Goal: Transaction & Acquisition: Purchase product/service

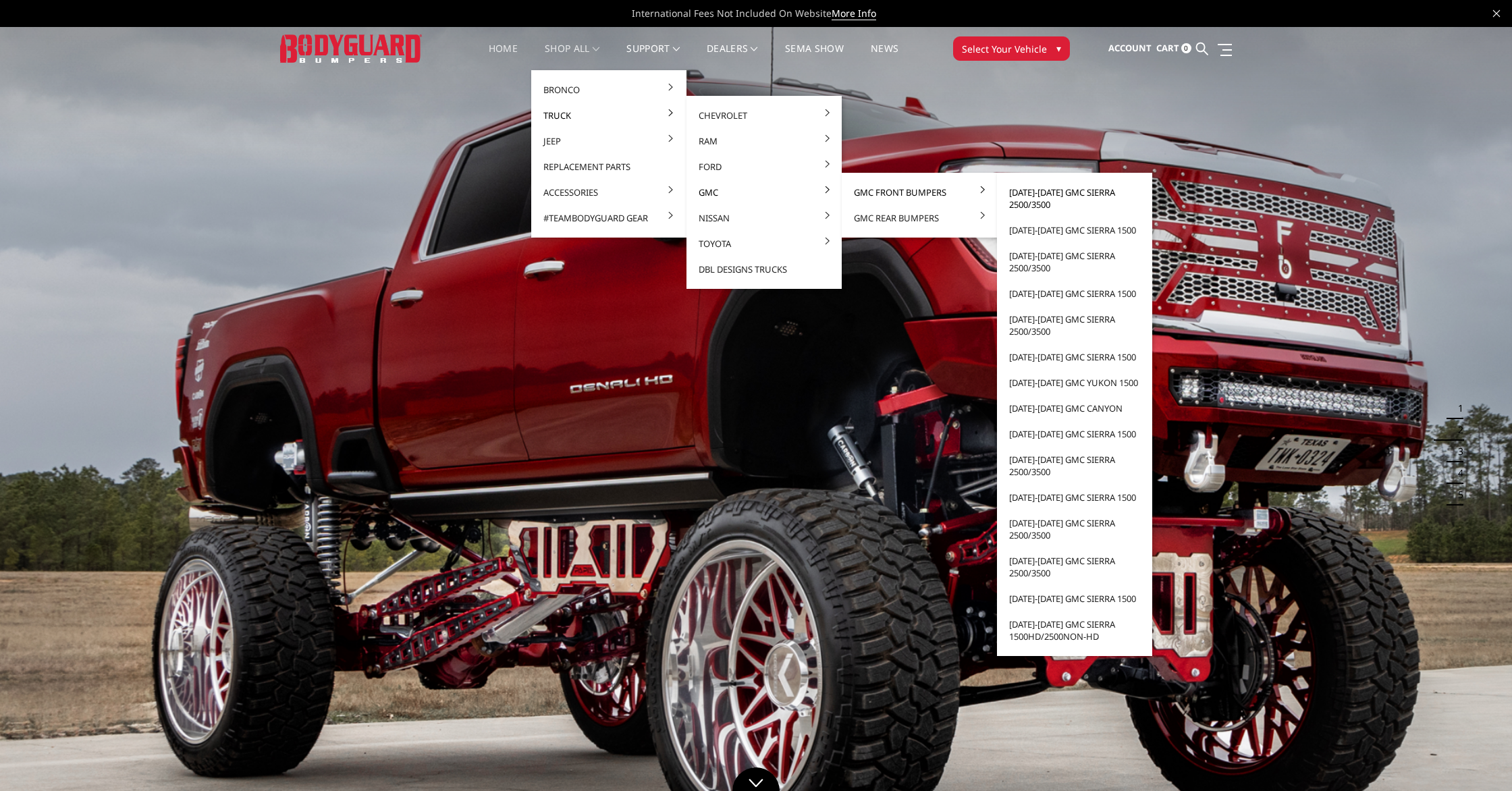
click at [1061, 196] on link "[DATE]-[DATE] GMC Sierra 2500/3500" at bounding box center [1074, 198] width 144 height 37
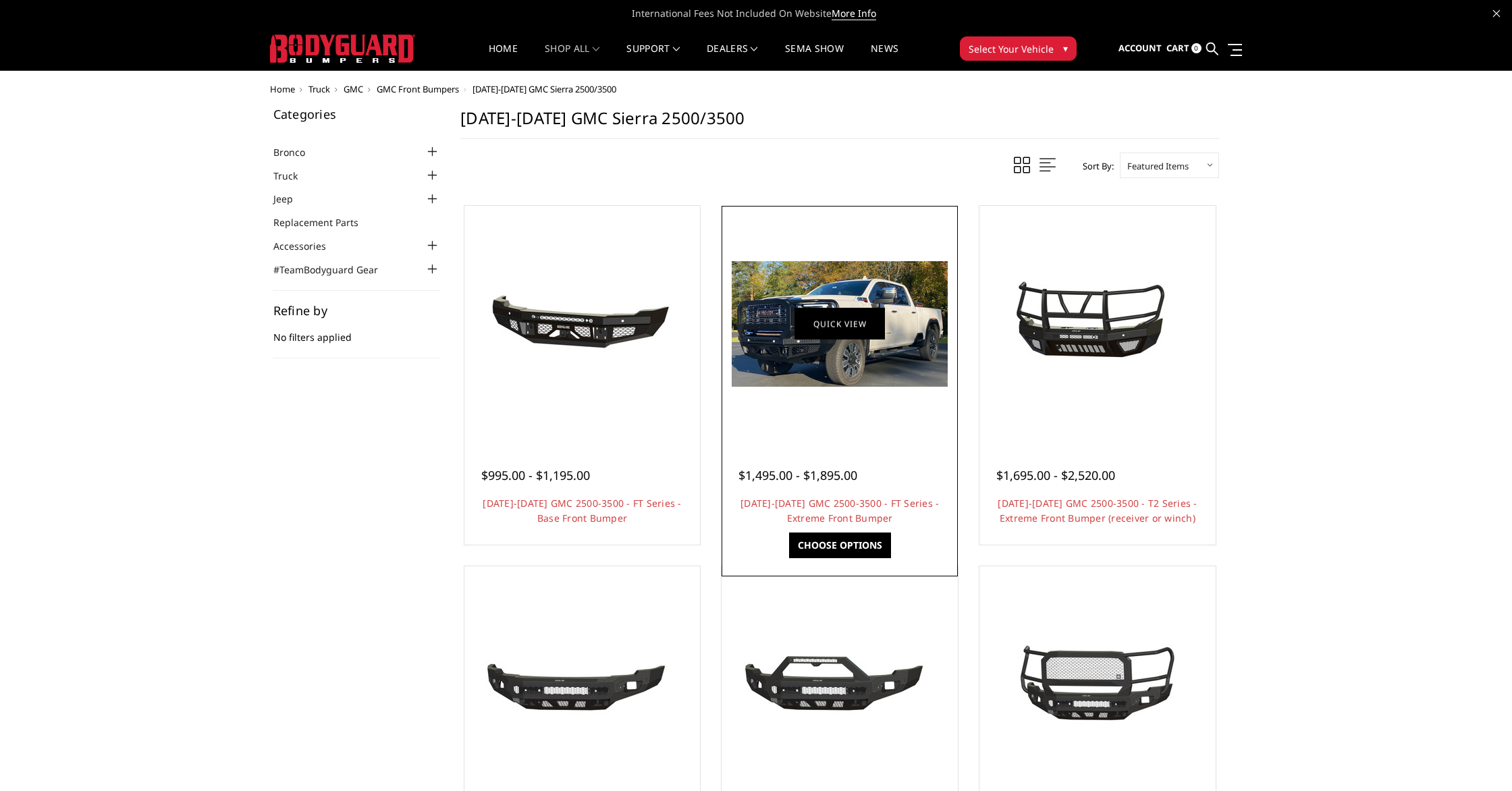
click at [854, 322] on link "Quick view" at bounding box center [839, 323] width 90 height 32
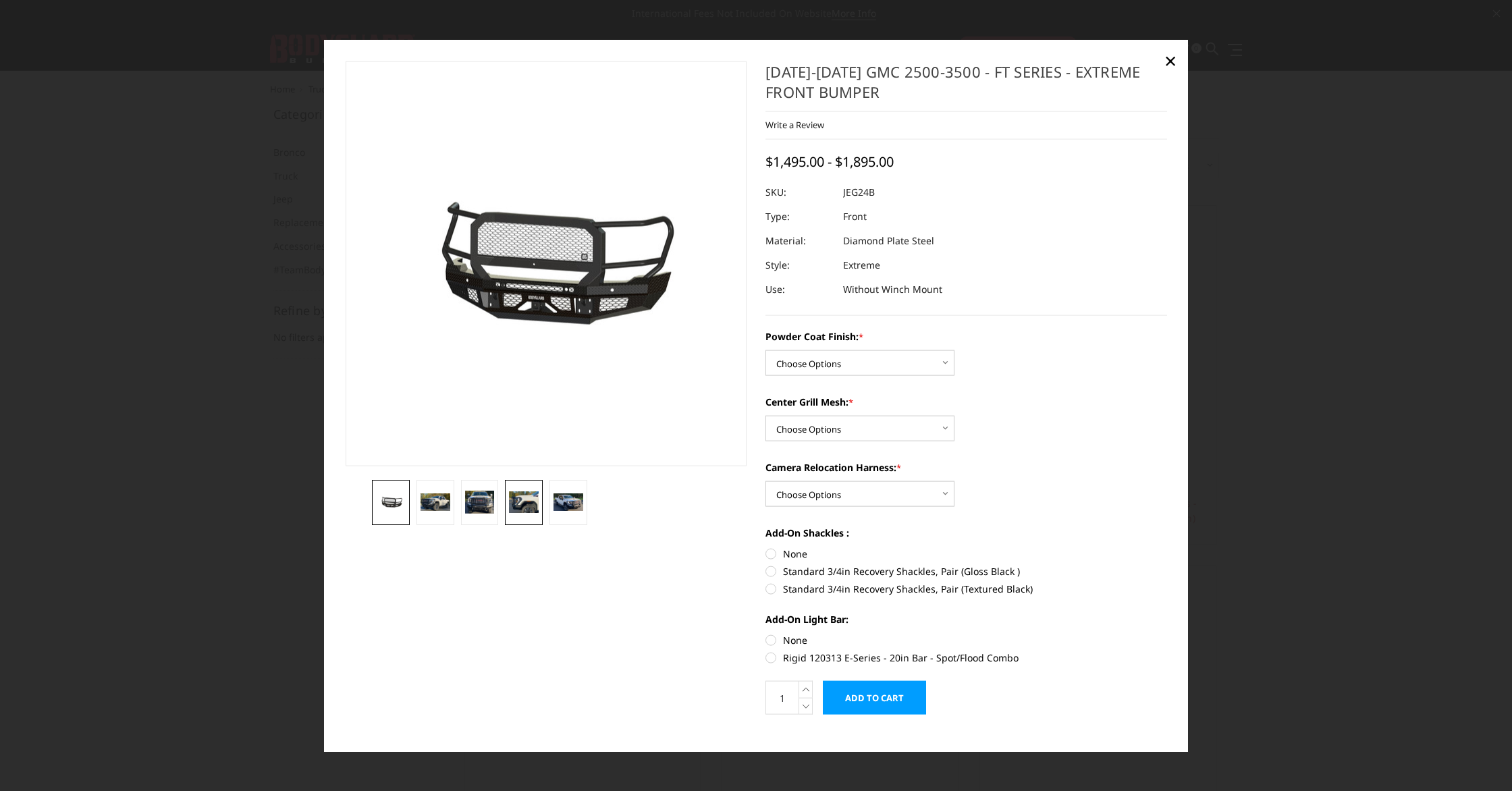
click at [531, 500] on img at bounding box center [524, 501] width 30 height 22
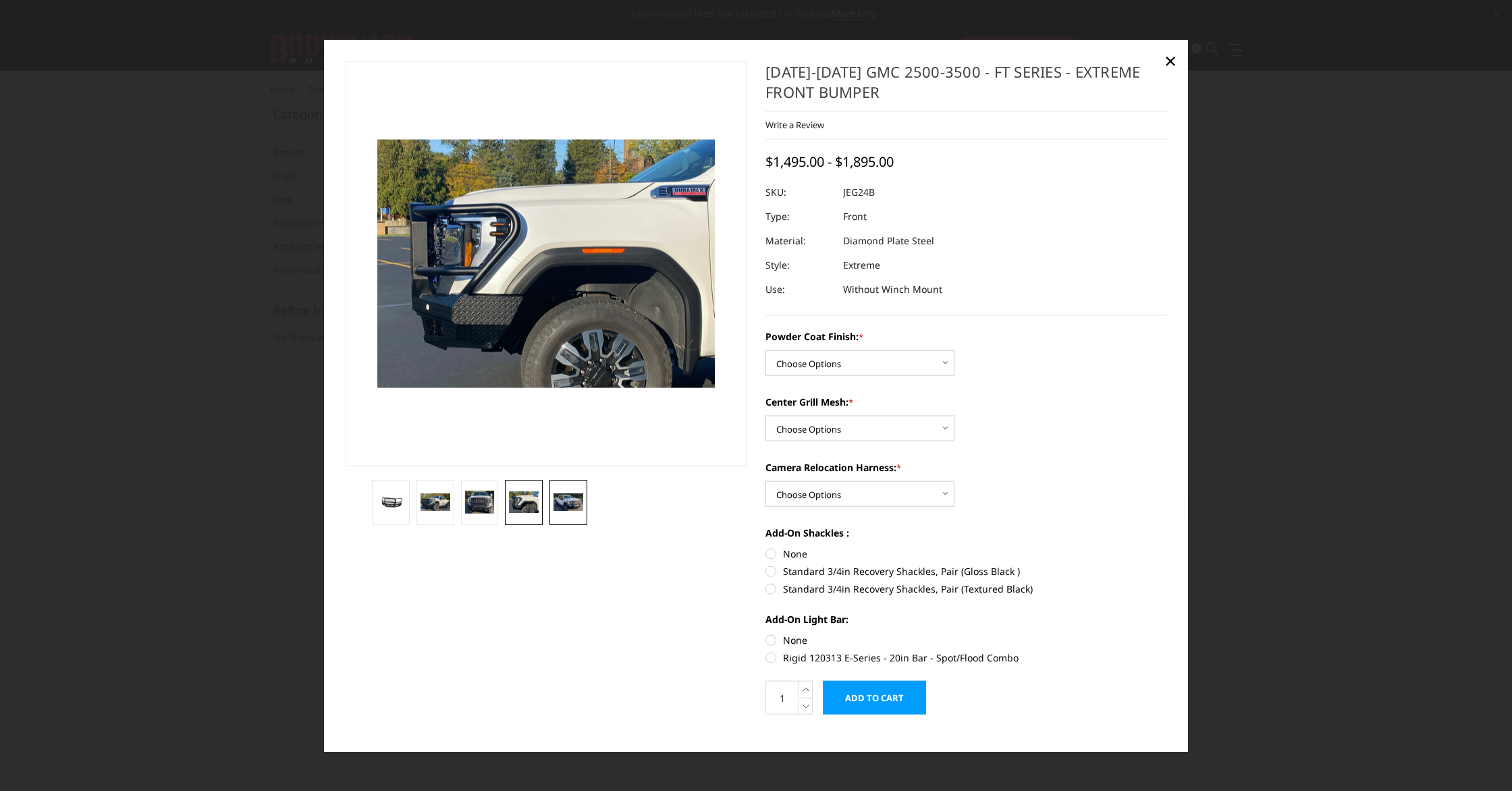
click at [561, 500] on img at bounding box center [568, 501] width 30 height 18
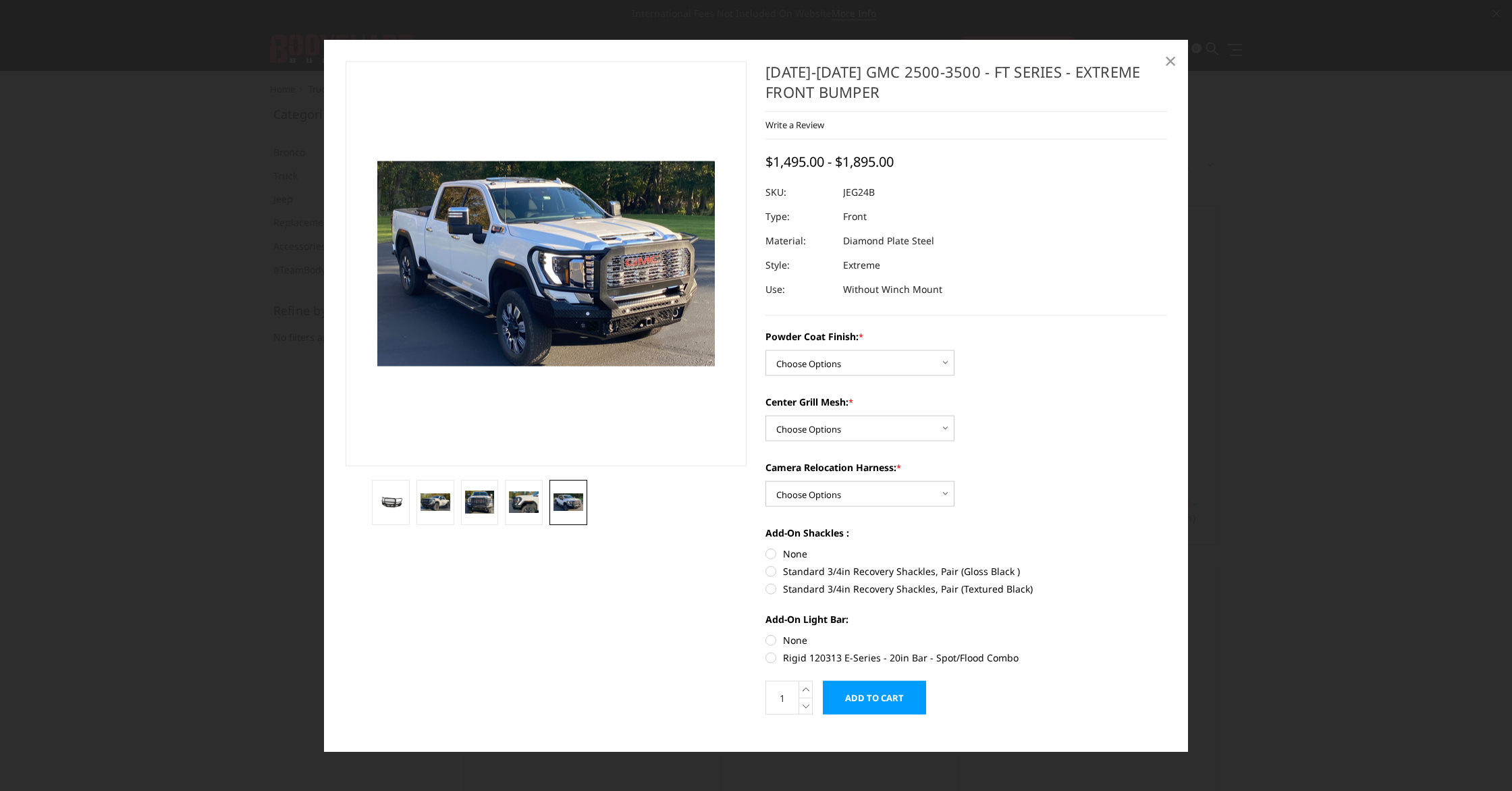
click at [1178, 57] on link "×" at bounding box center [1170, 60] width 22 height 22
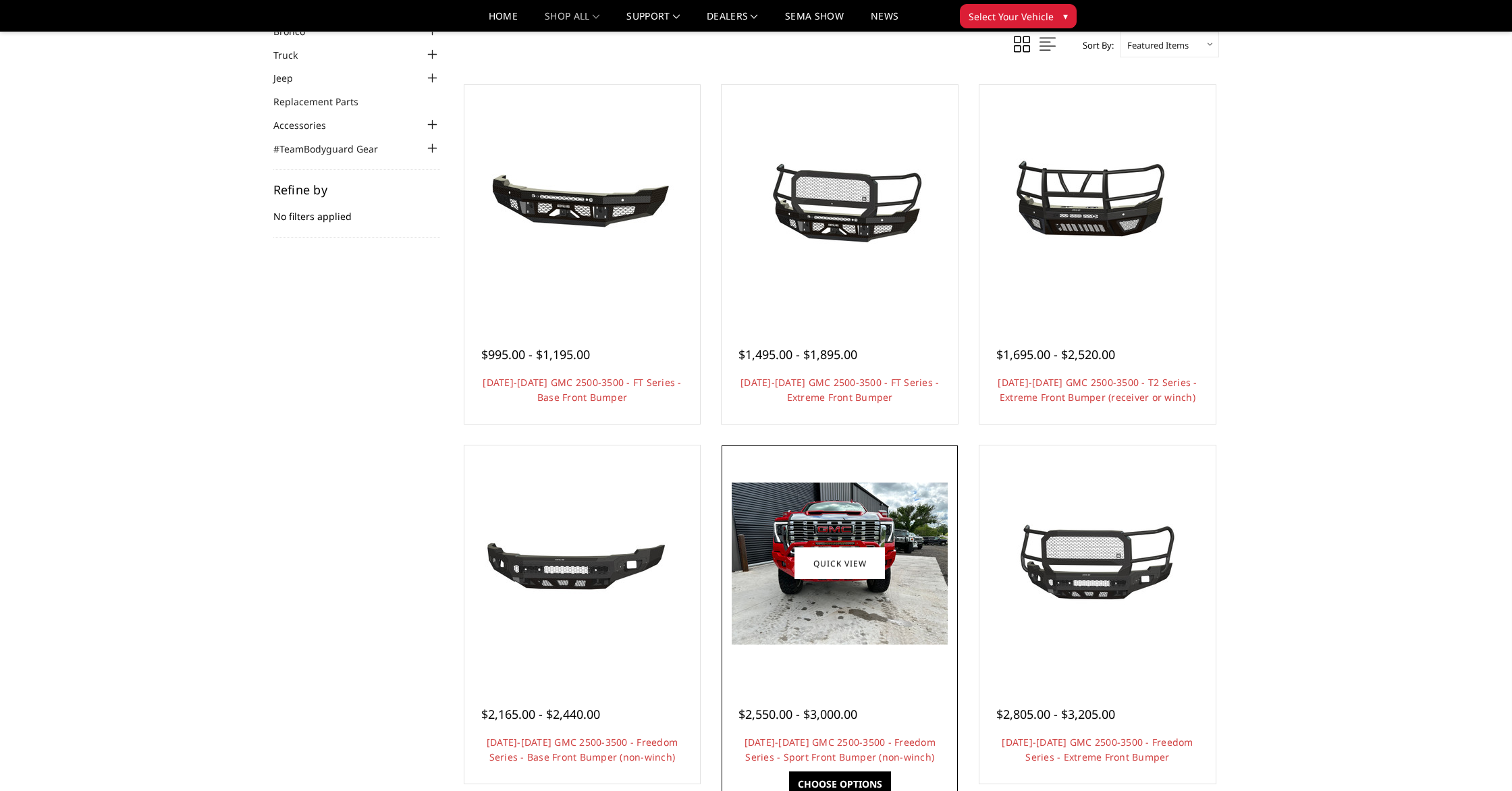
scroll to position [84, 0]
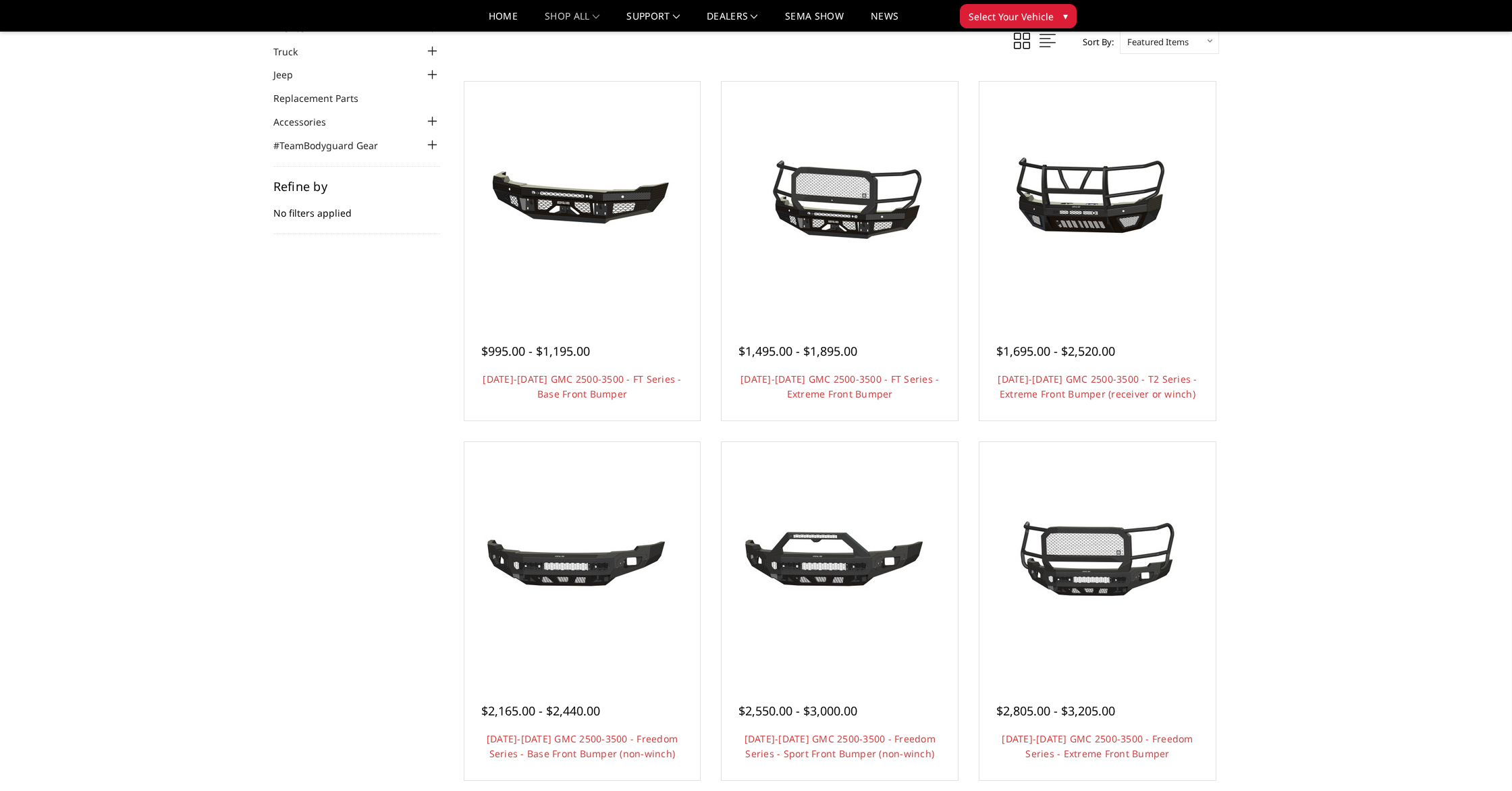
click at [852, 567] on link "Quick view" at bounding box center [839, 583] width 90 height 32
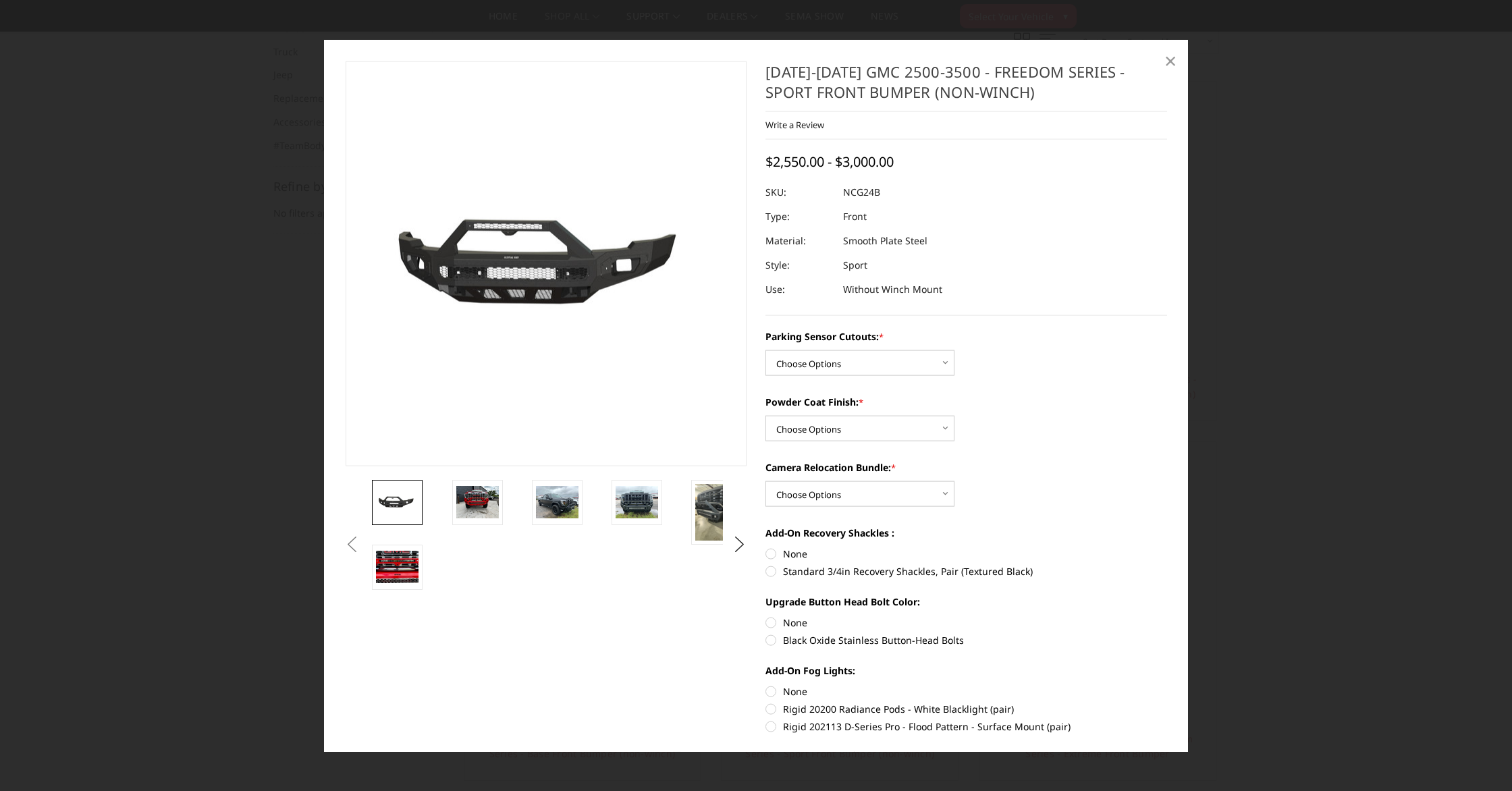
click at [1165, 61] on span "×" at bounding box center [1170, 59] width 12 height 29
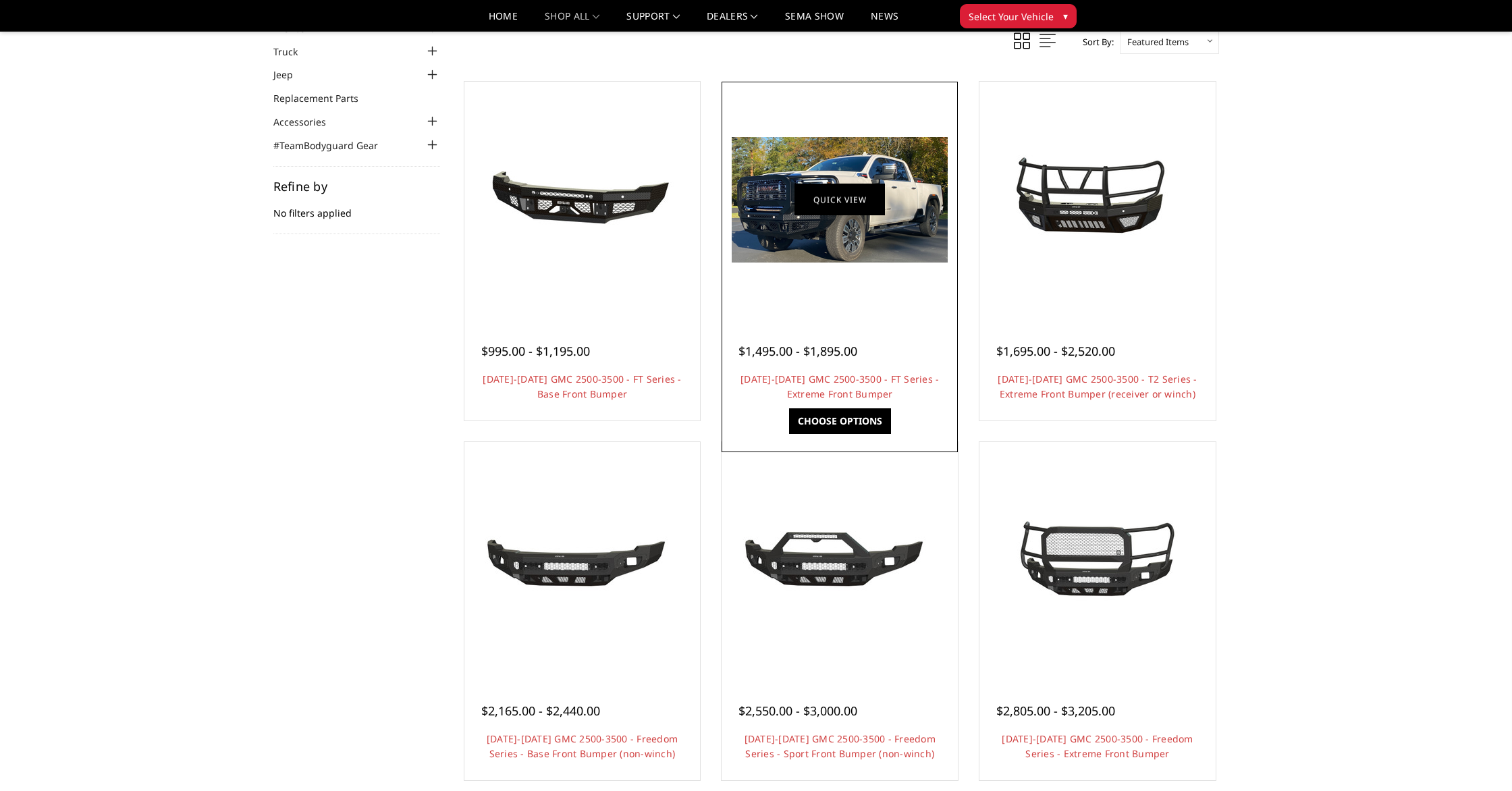
click at [843, 187] on link "Quick view" at bounding box center [839, 200] width 90 height 32
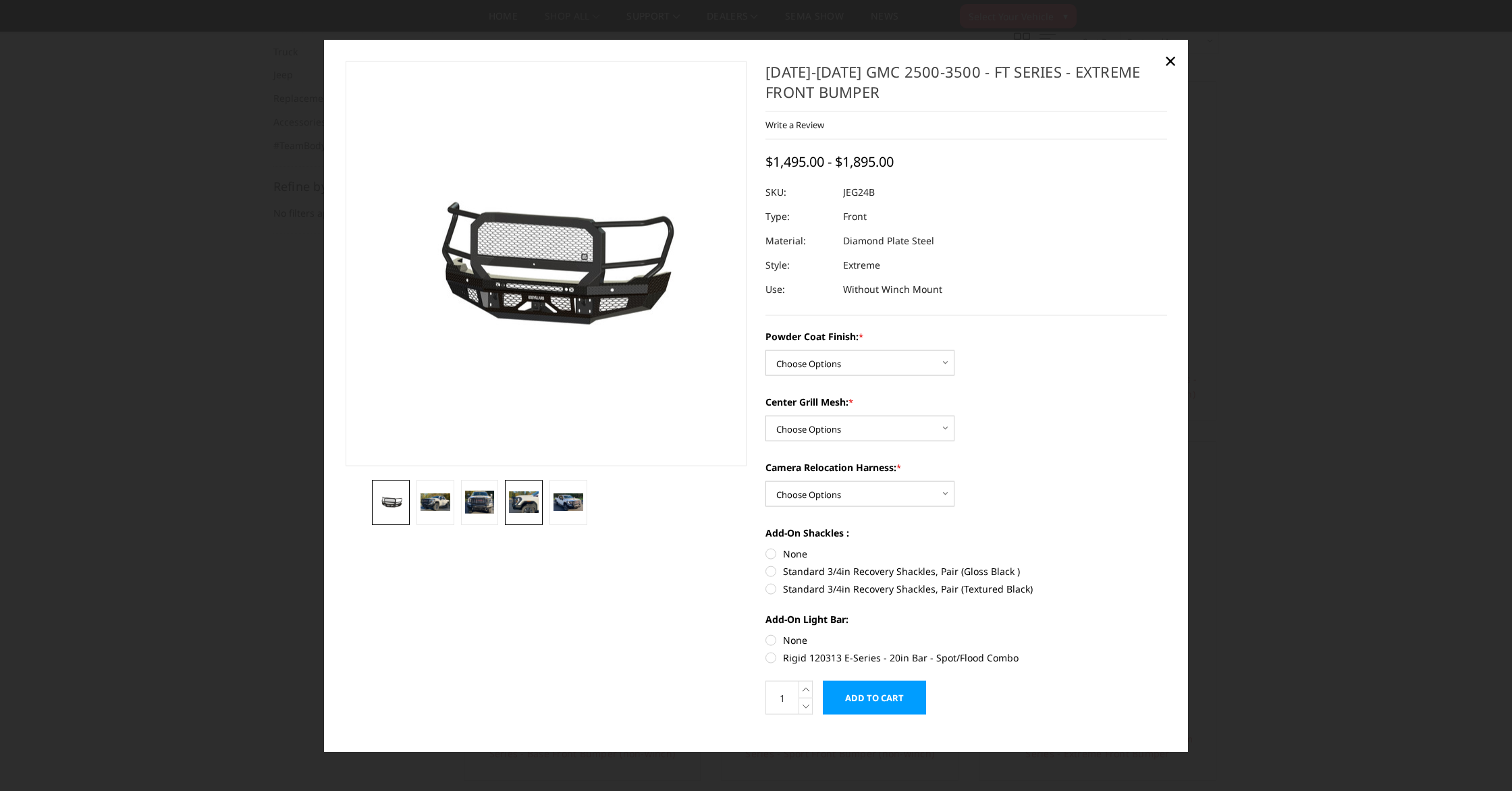
click at [521, 504] on img at bounding box center [524, 501] width 30 height 22
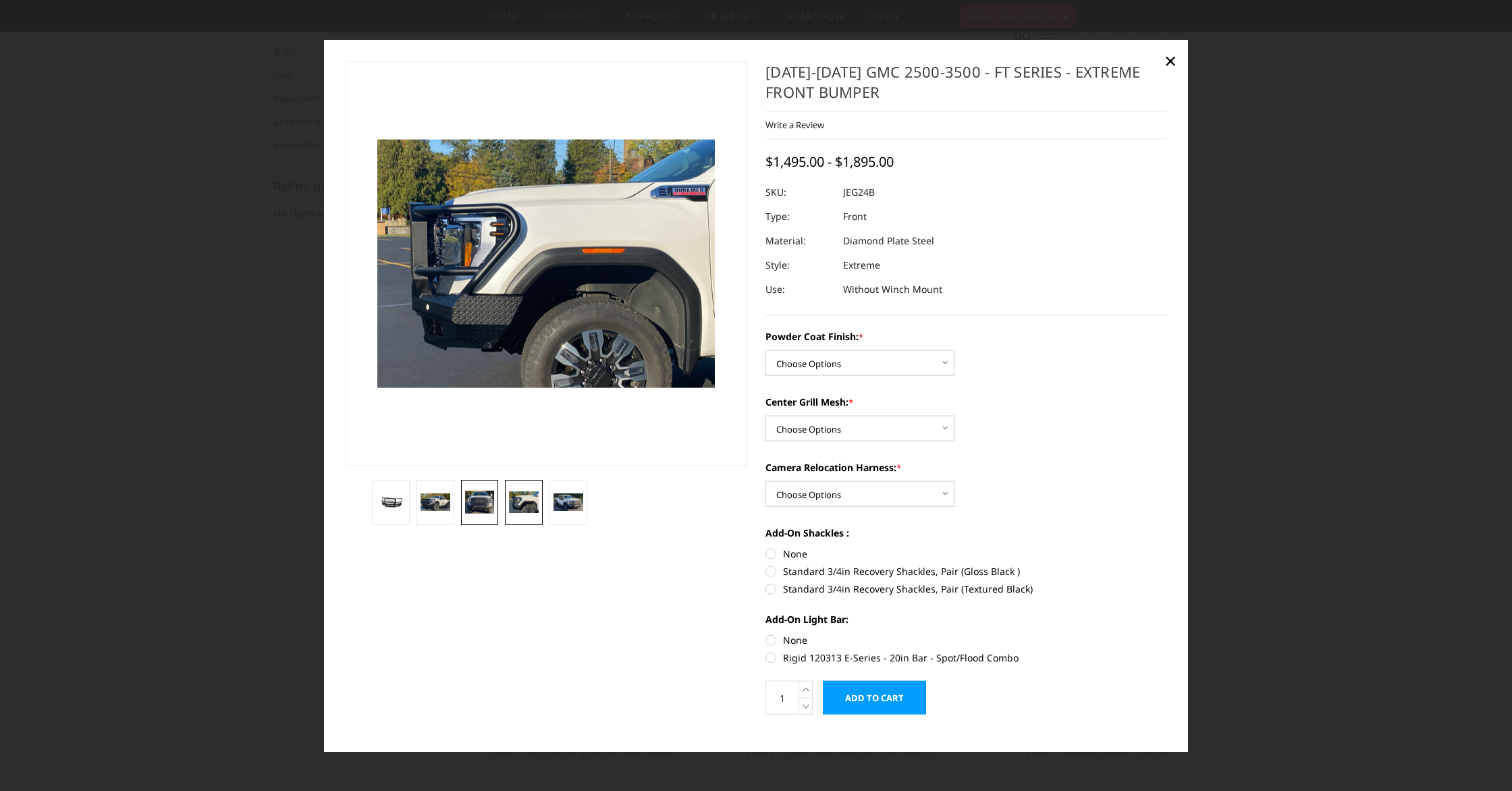
click at [483, 504] on img at bounding box center [480, 501] width 30 height 22
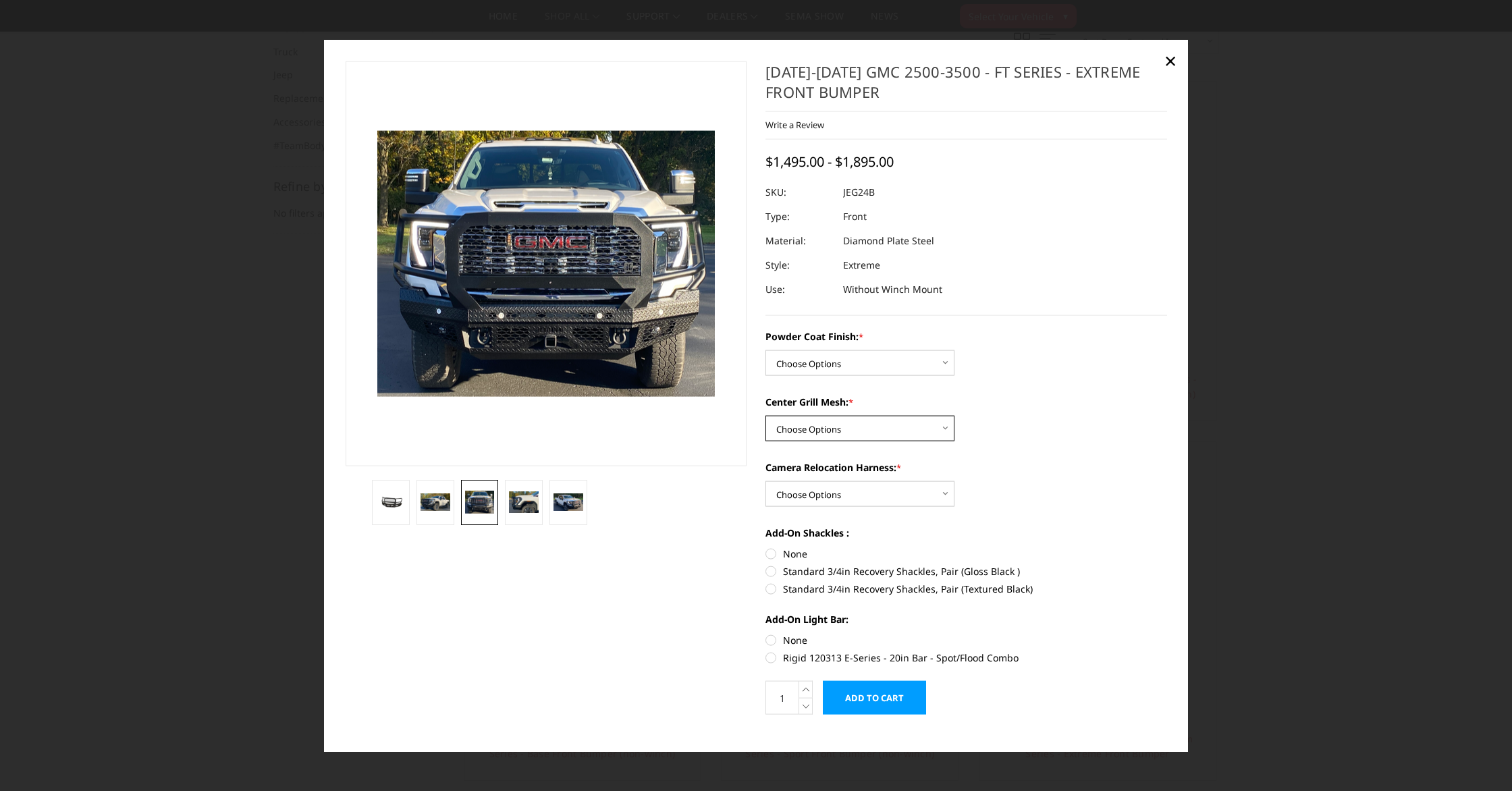
click at [916, 433] on select "Choose Options WITH Expanded Metal in Center Grill WITHOUT Expanded Metal in Ce…" at bounding box center [860, 427] width 189 height 25
click at [927, 500] on select "Choose Options WITH Camera Relocation Harness WITHOUT Camera Relocation Harness" at bounding box center [860, 493] width 189 height 25
click at [1174, 61] on span "×" at bounding box center [1170, 59] width 12 height 29
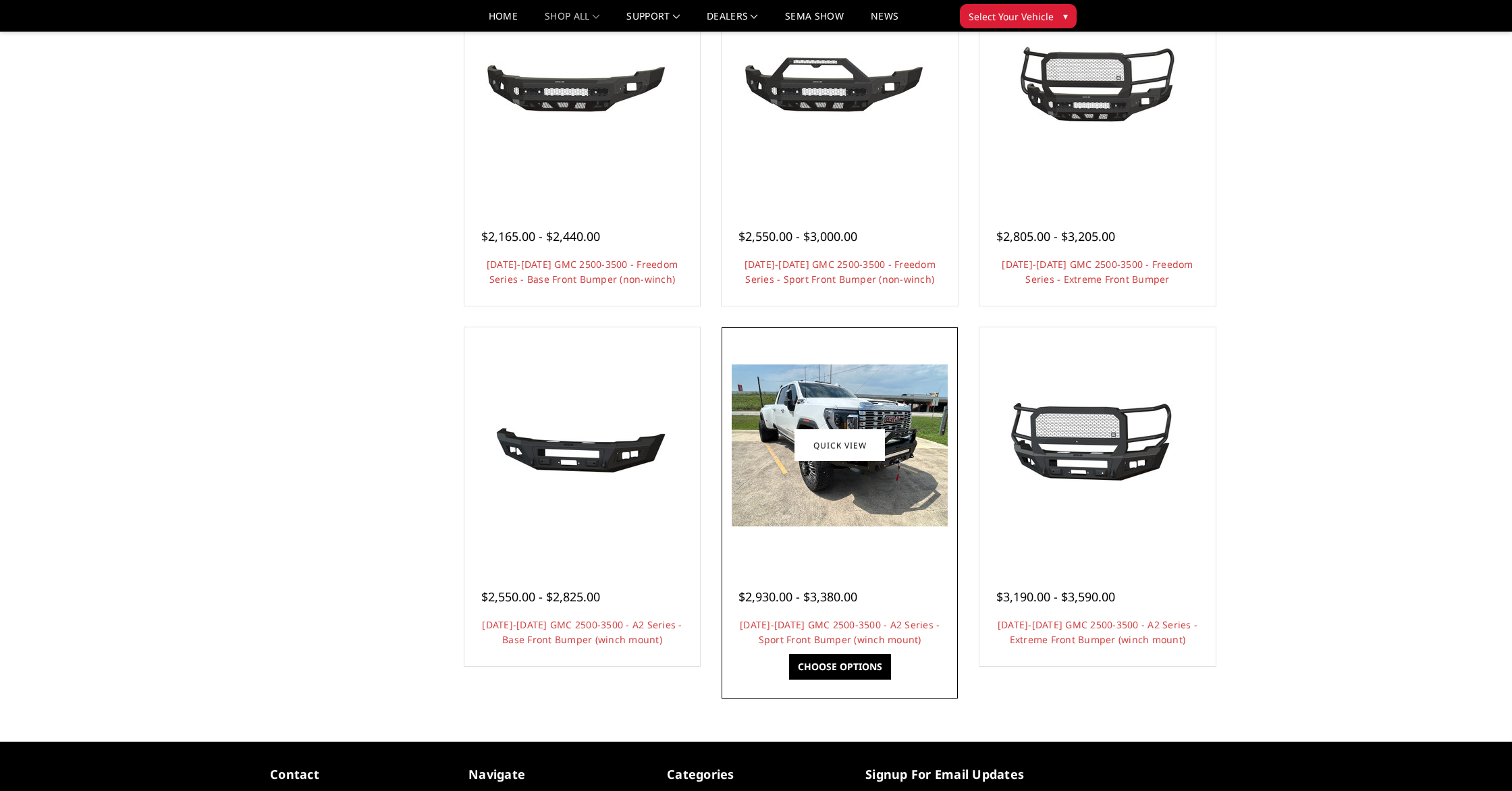
scroll to position [534, 0]
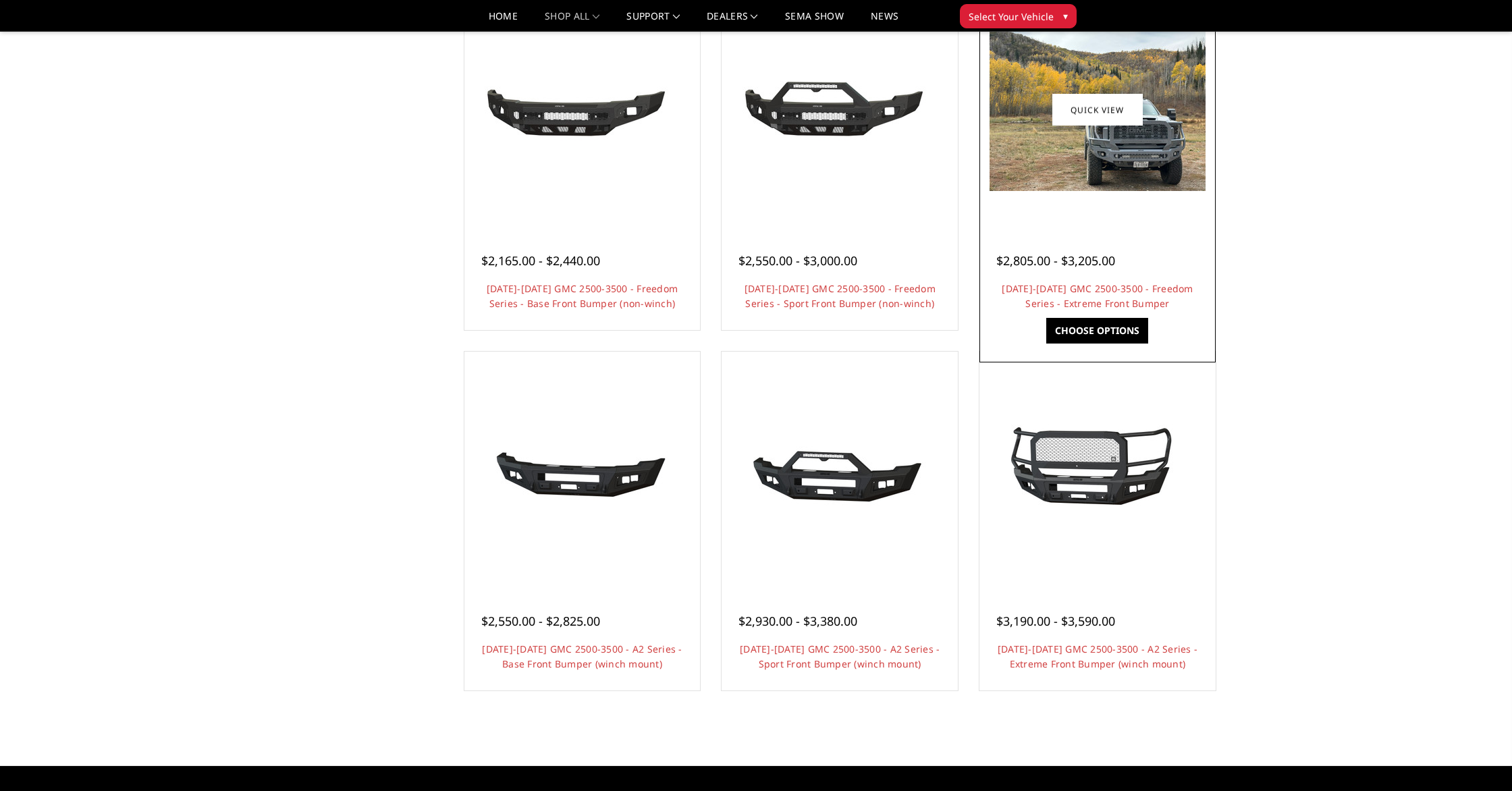
click at [1073, 202] on div at bounding box center [1097, 110] width 230 height 230
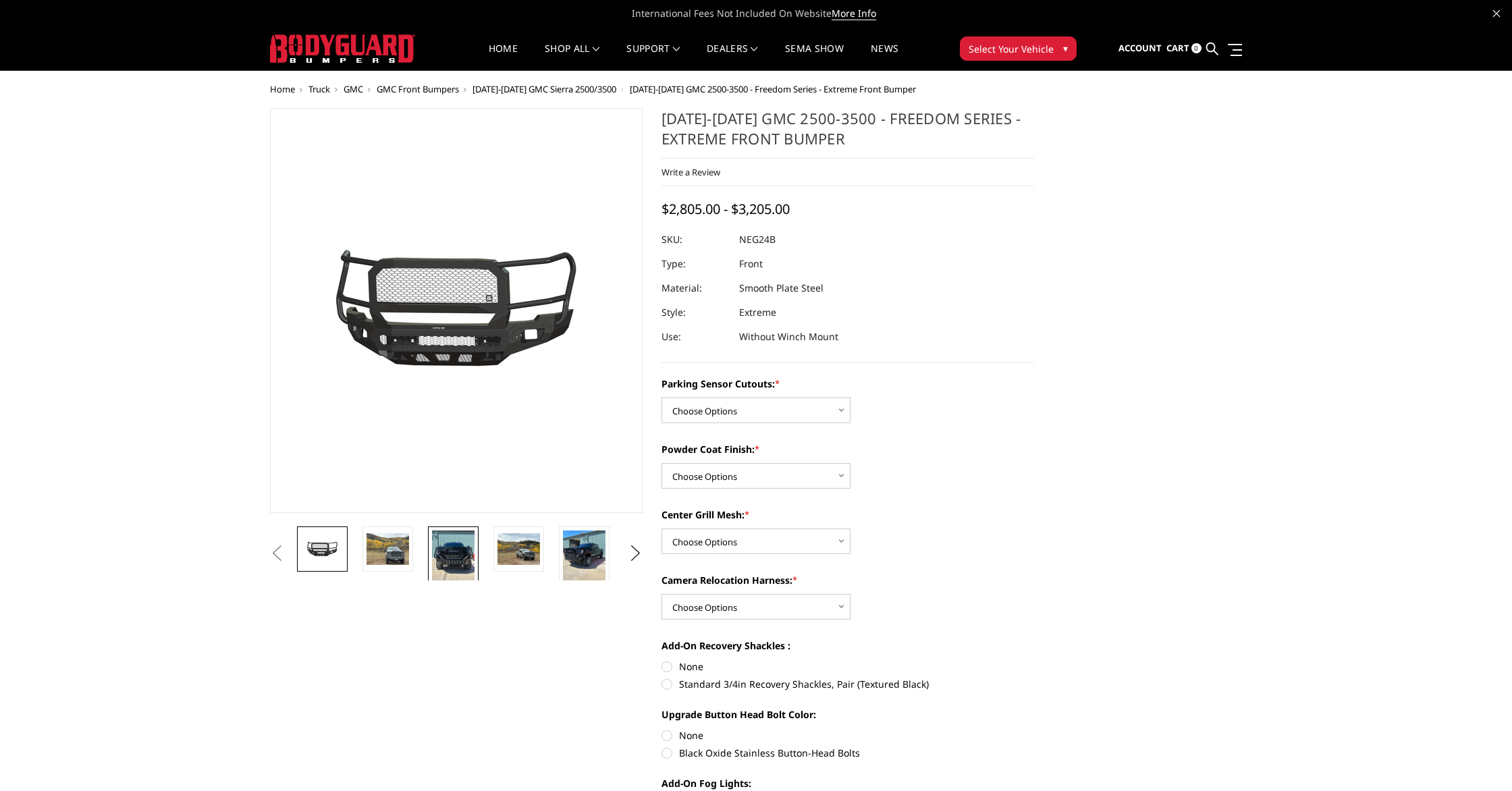
click at [448, 559] on img at bounding box center [453, 559] width 42 height 56
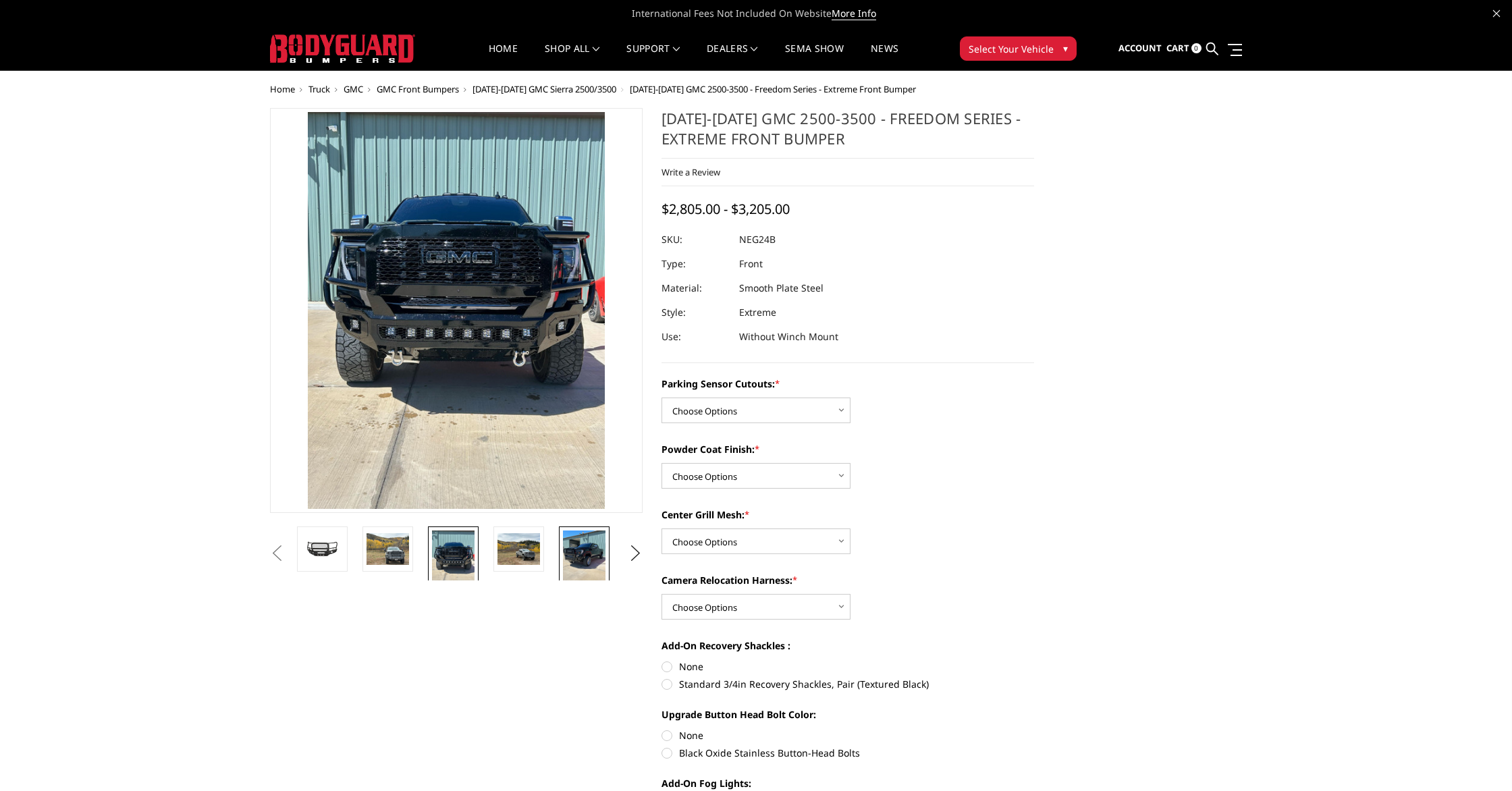
click at [601, 557] on img at bounding box center [583, 559] width 42 height 56
